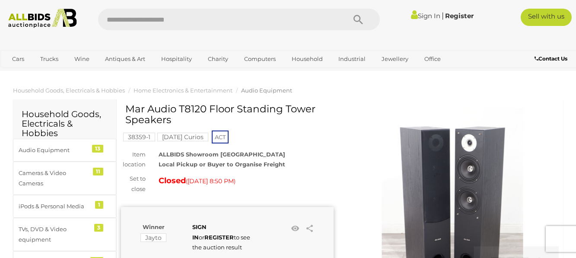
scroll to position [86, 0]
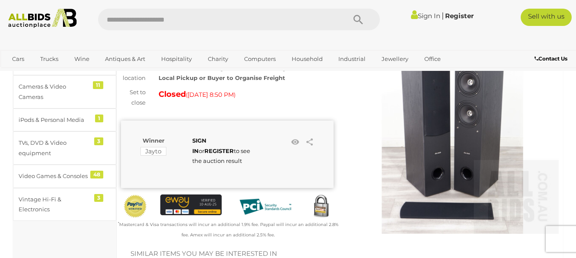
click at [481, 113] on img at bounding box center [453, 128] width 213 height 213
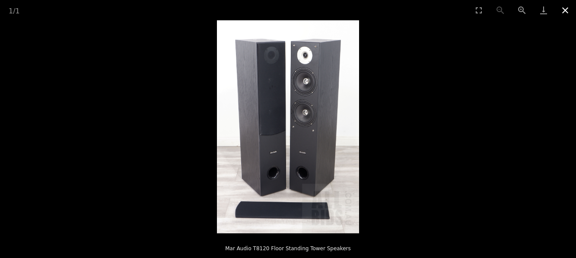
click at [565, 11] on button "Close gallery" at bounding box center [565, 10] width 22 height 20
